Goal: Find specific page/section: Find specific page/section

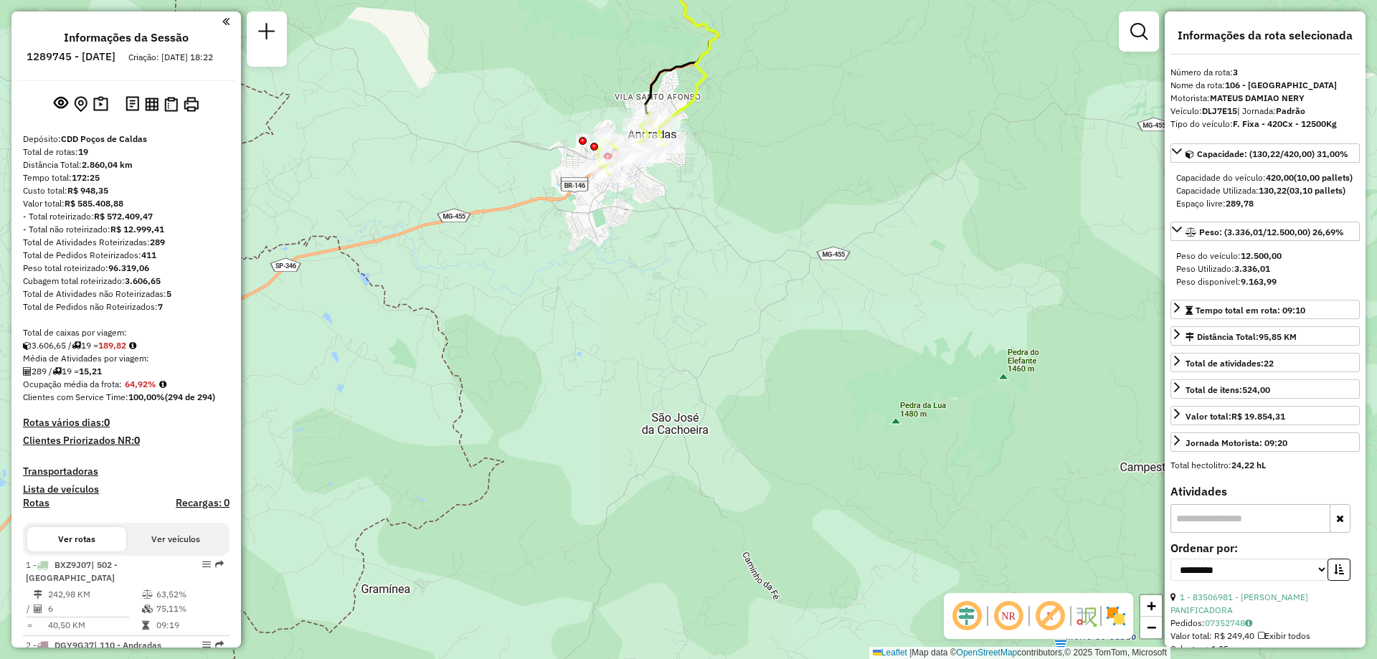
select select "**********"
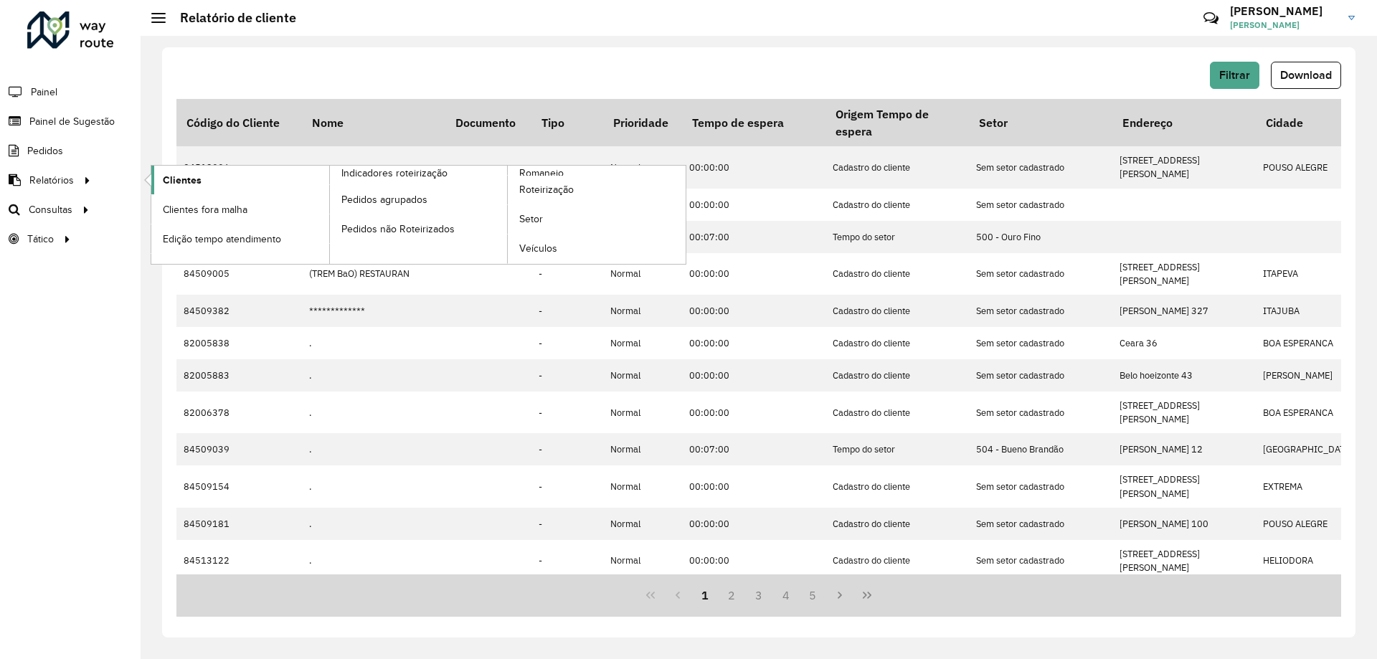
click at [202, 181] on link "Clientes" at bounding box center [240, 180] width 178 height 29
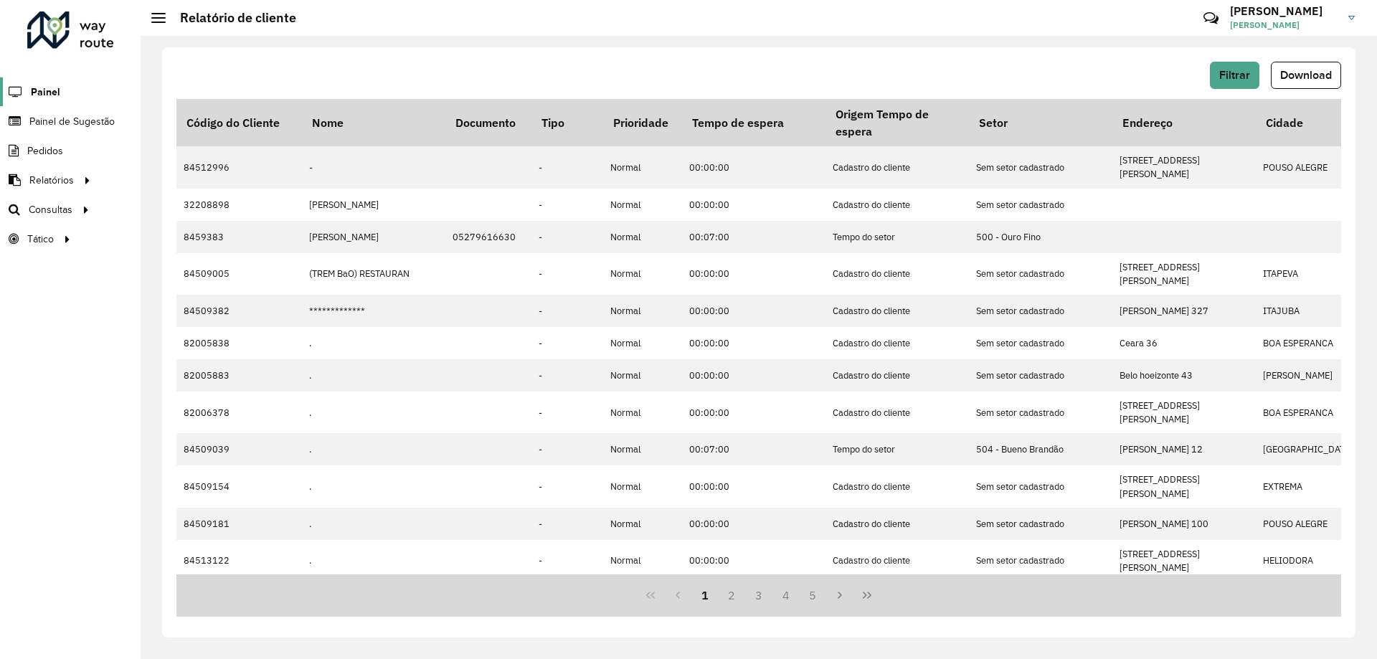
click at [53, 90] on span "Painel" at bounding box center [45, 92] width 29 height 15
click at [207, 228] on link "Setores" at bounding box center [239, 239] width 176 height 29
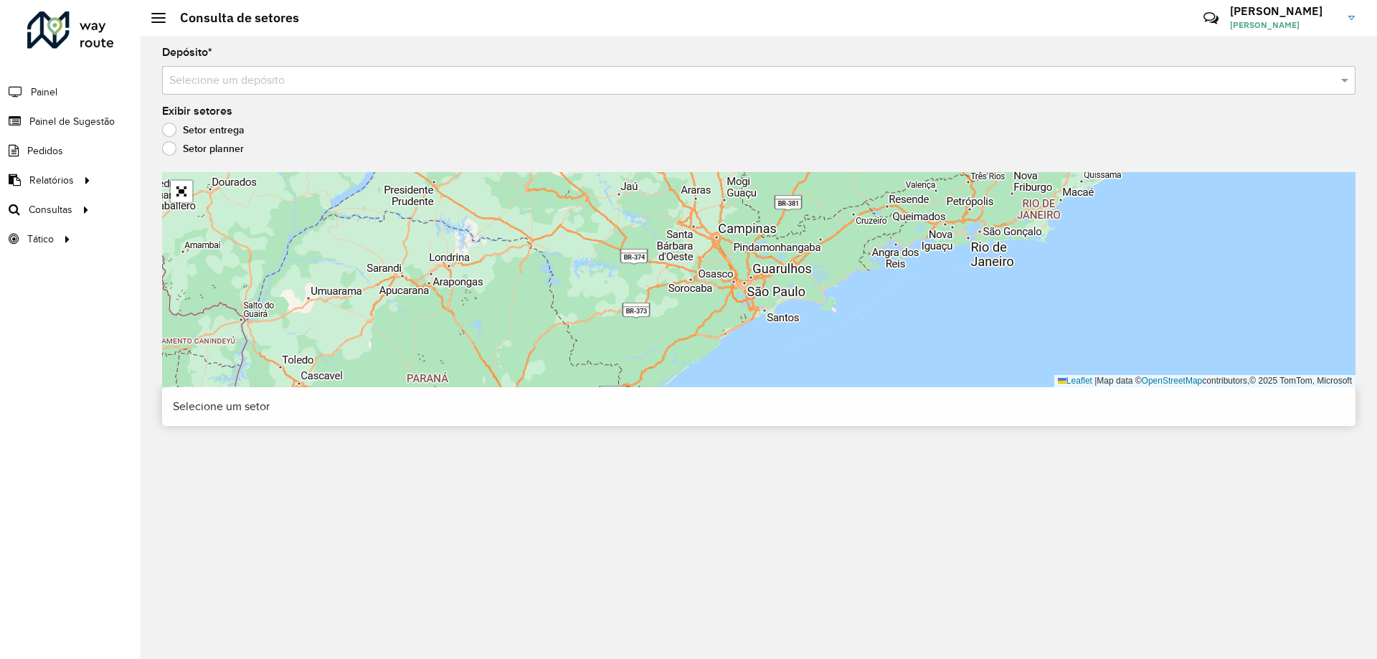
click at [301, 80] on input "text" at bounding box center [744, 80] width 1151 height 17
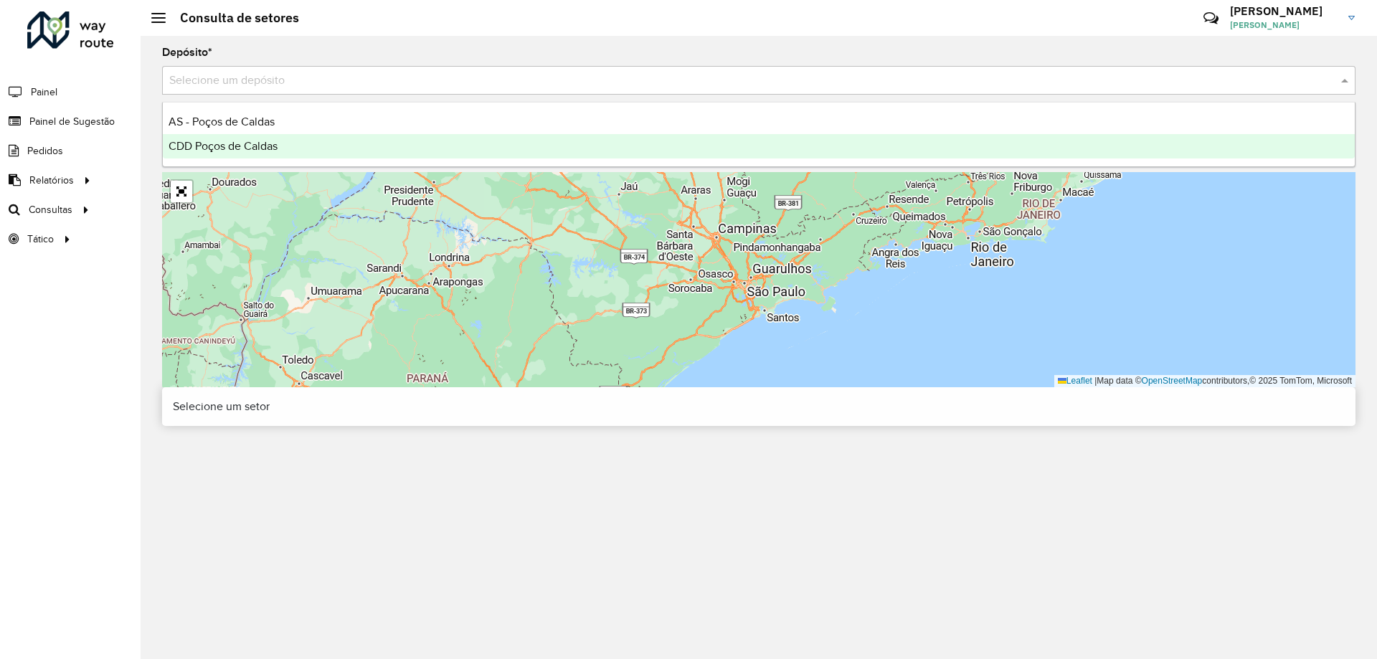
click at [278, 143] on span "CDD Poços de Caldas" at bounding box center [223, 146] width 109 height 12
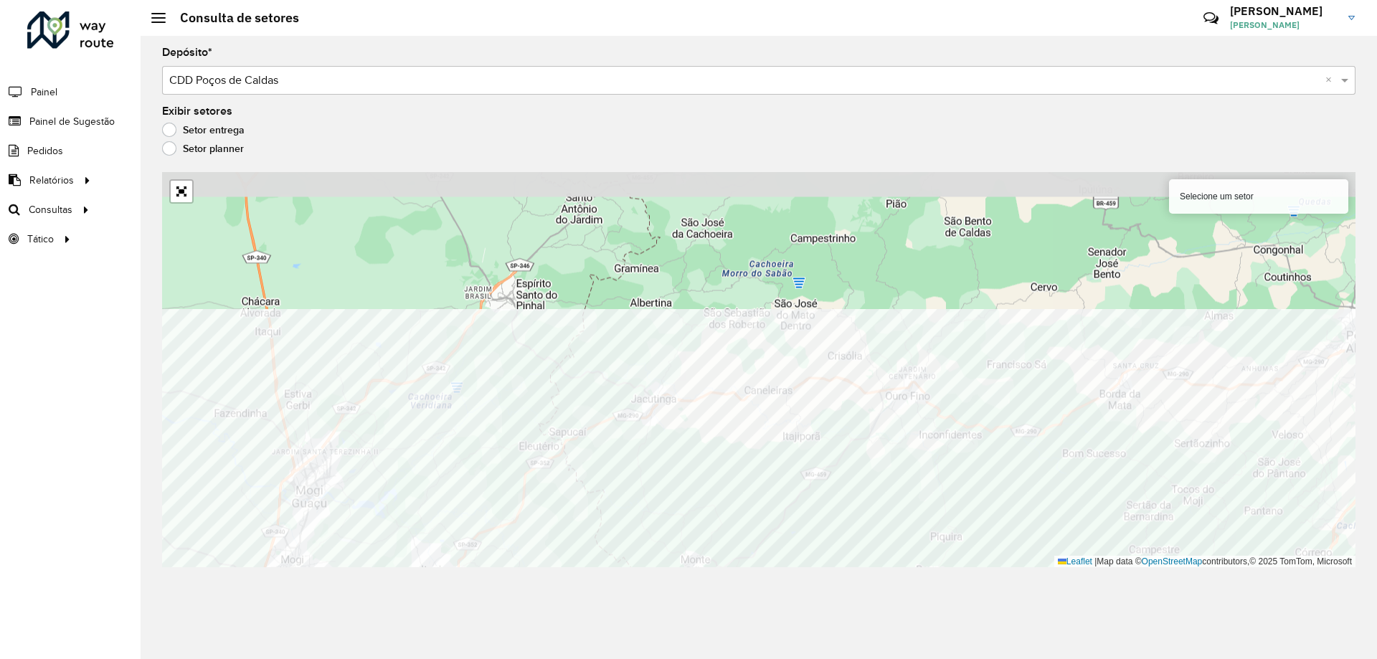
click at [748, 591] on div "Depósito * Selecione um depósito × CDD Poços de Caldas × Exibir setores Setor e…" at bounding box center [759, 347] width 1237 height 623
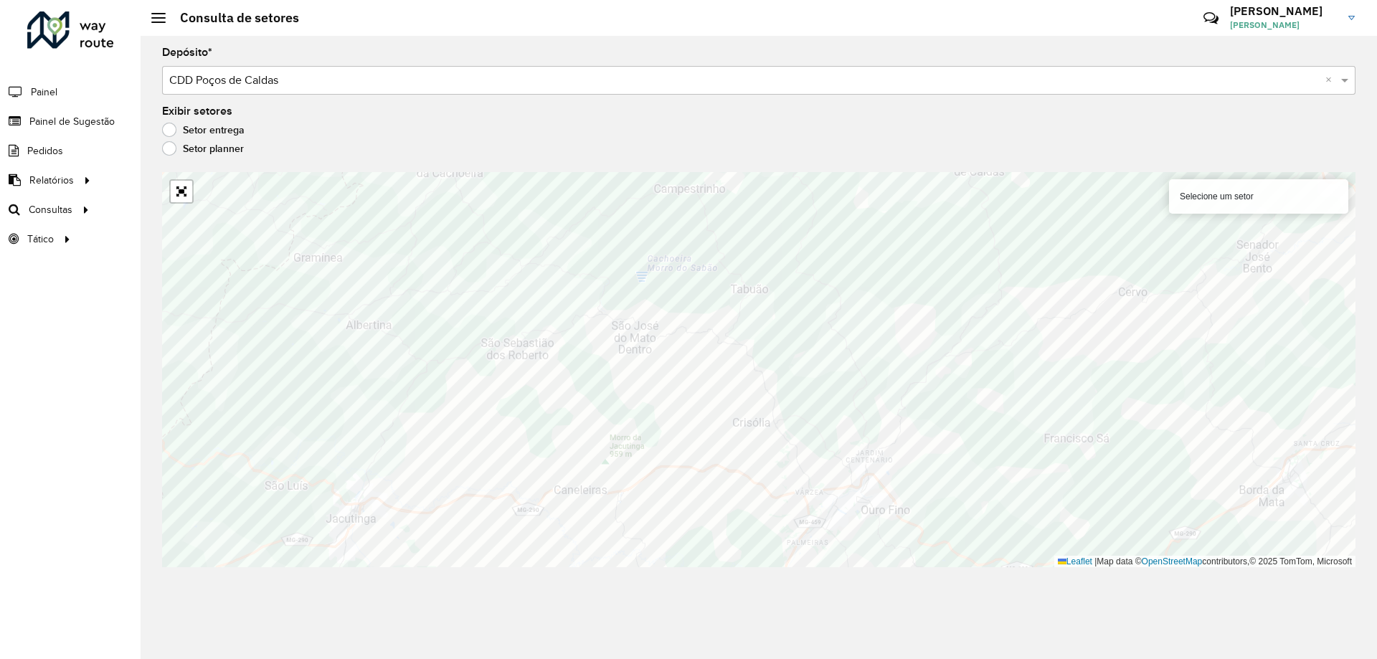
click at [841, 568] on div "Depósito * Selecione um depósito × CDD Poços de Caldas × Exibir setores Setor e…" at bounding box center [759, 347] width 1237 height 623
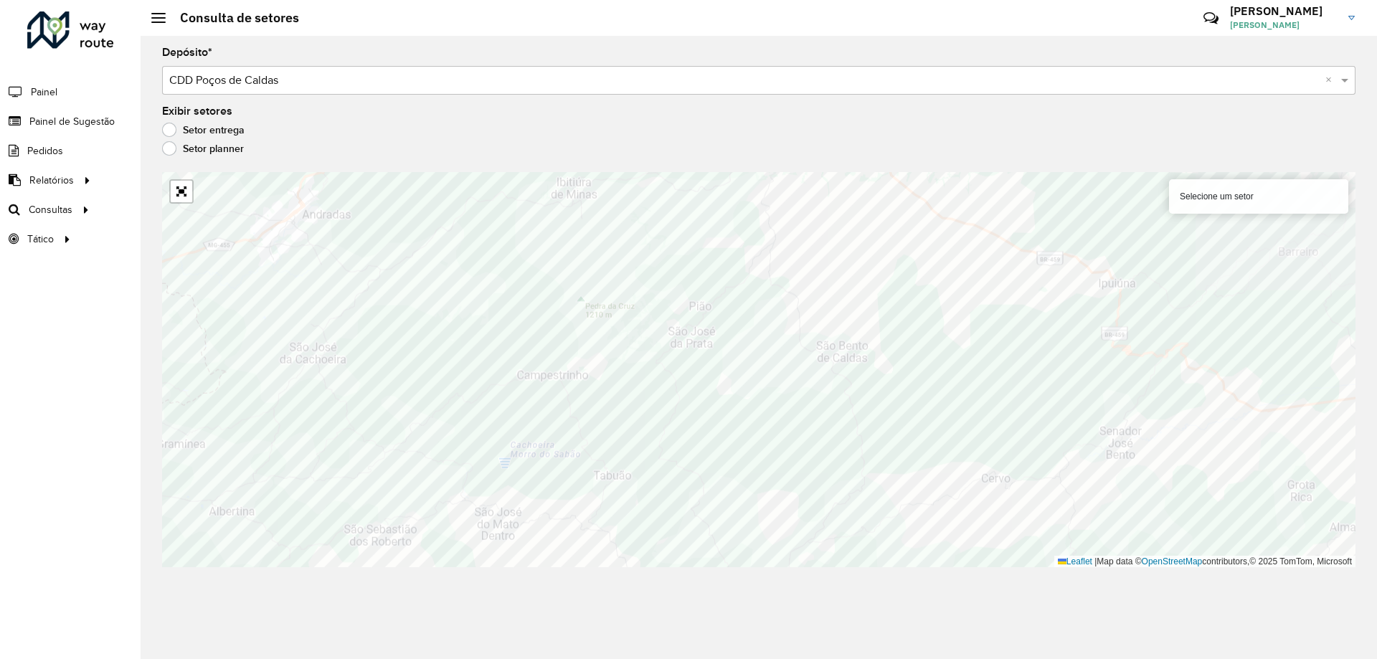
click at [802, 577] on div "Depósito * Selecione um depósito × CDD Poços de Caldas × Exibir setores Setor e…" at bounding box center [759, 347] width 1237 height 623
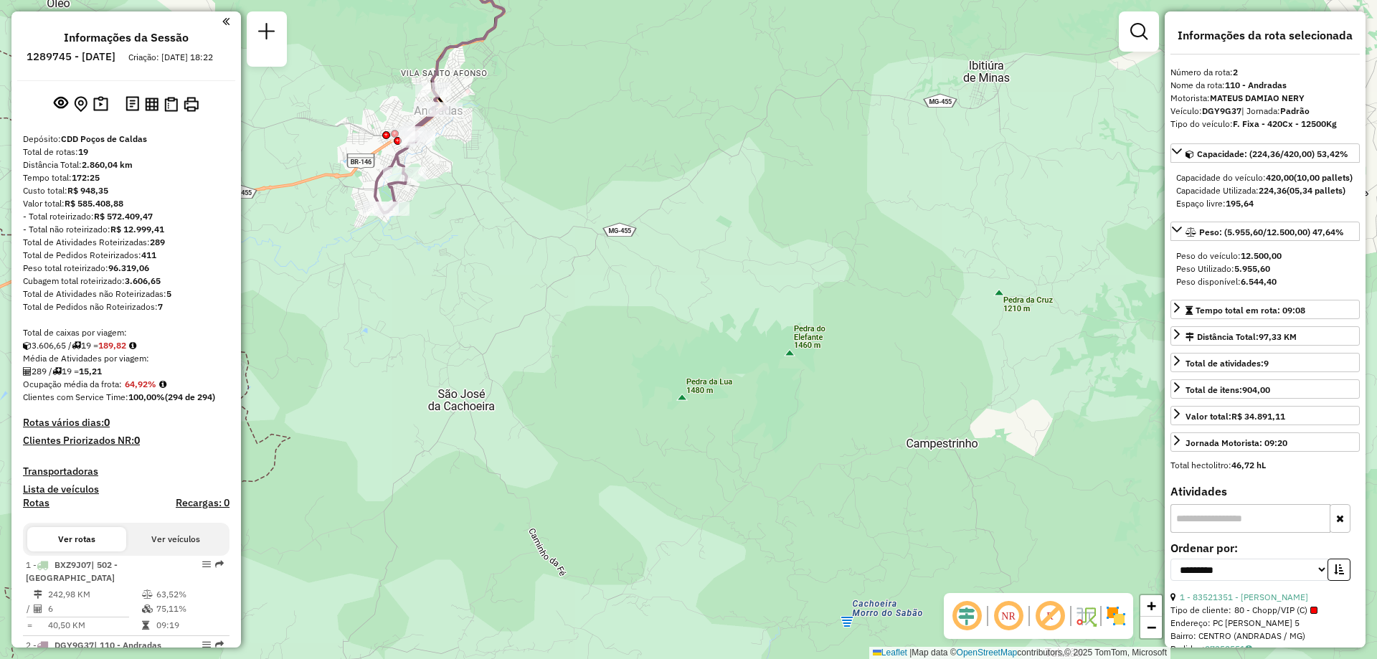
select select "**********"
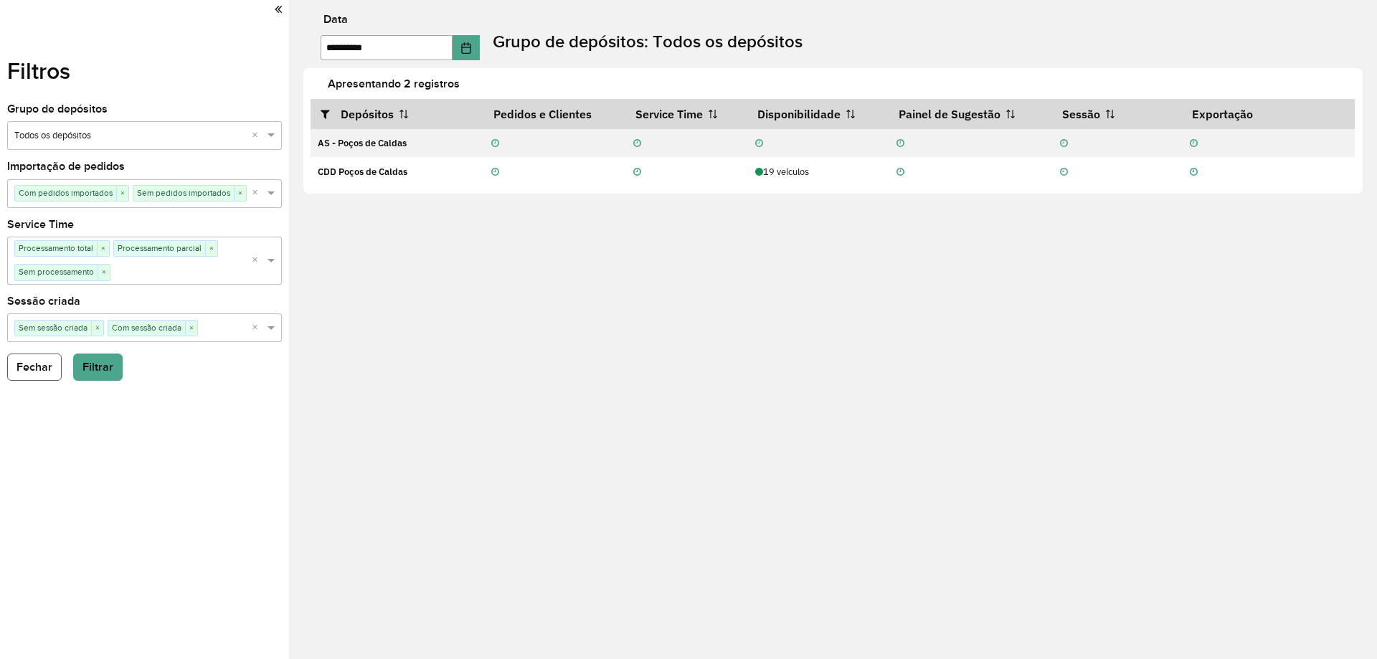
click at [47, 367] on button "Fechar" at bounding box center [34, 367] width 55 height 27
